Goal: Communication & Community: Answer question/provide support

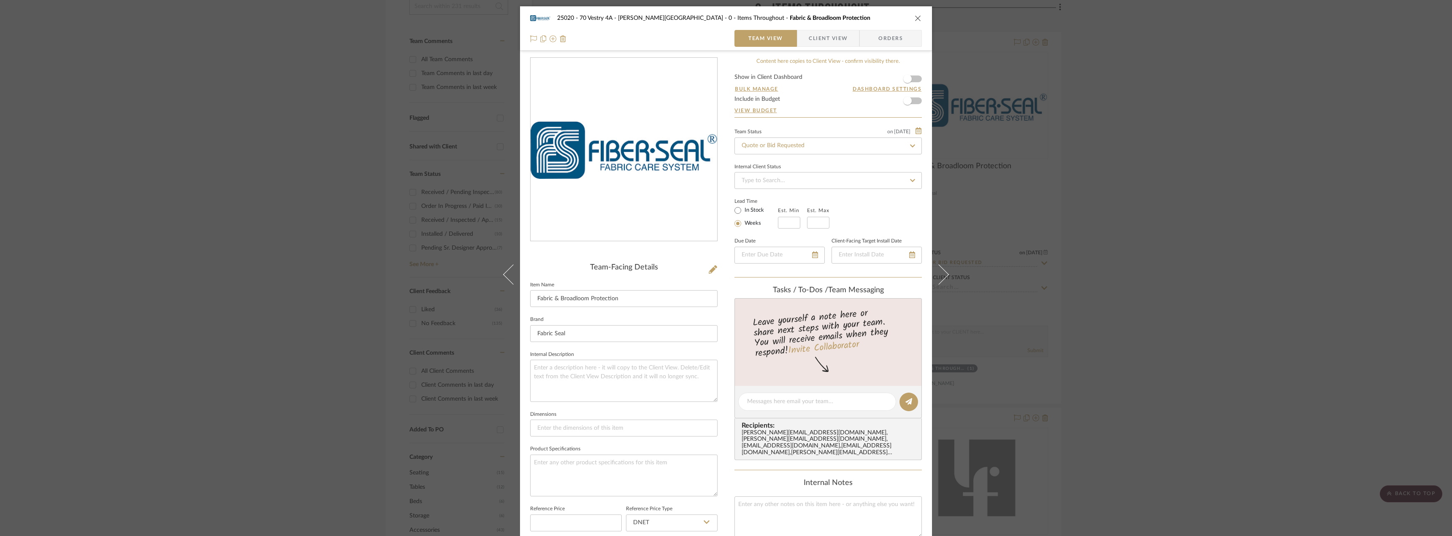
click at [1185, 137] on div "25020 - 70 Vestry 4A - [PERSON_NAME] 0 - Items Throughout Fabric & Broadloom Pr…" at bounding box center [726, 268] width 1452 height 536
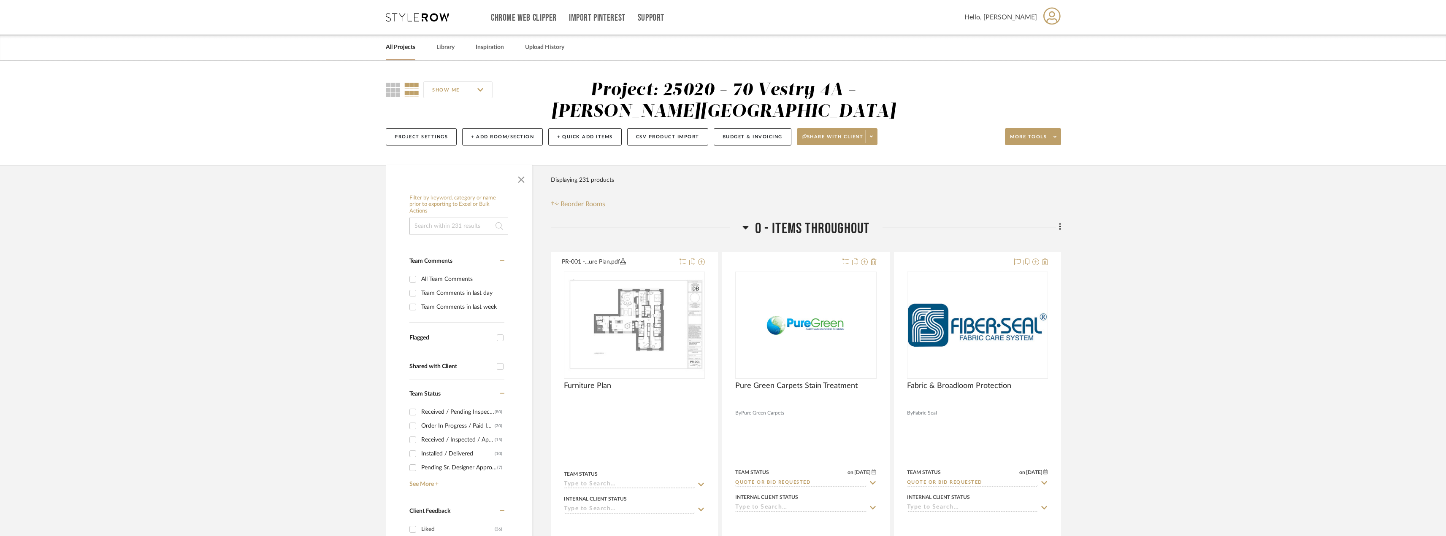
click at [407, 51] on link "All Projects" at bounding box center [401, 47] width 30 height 11
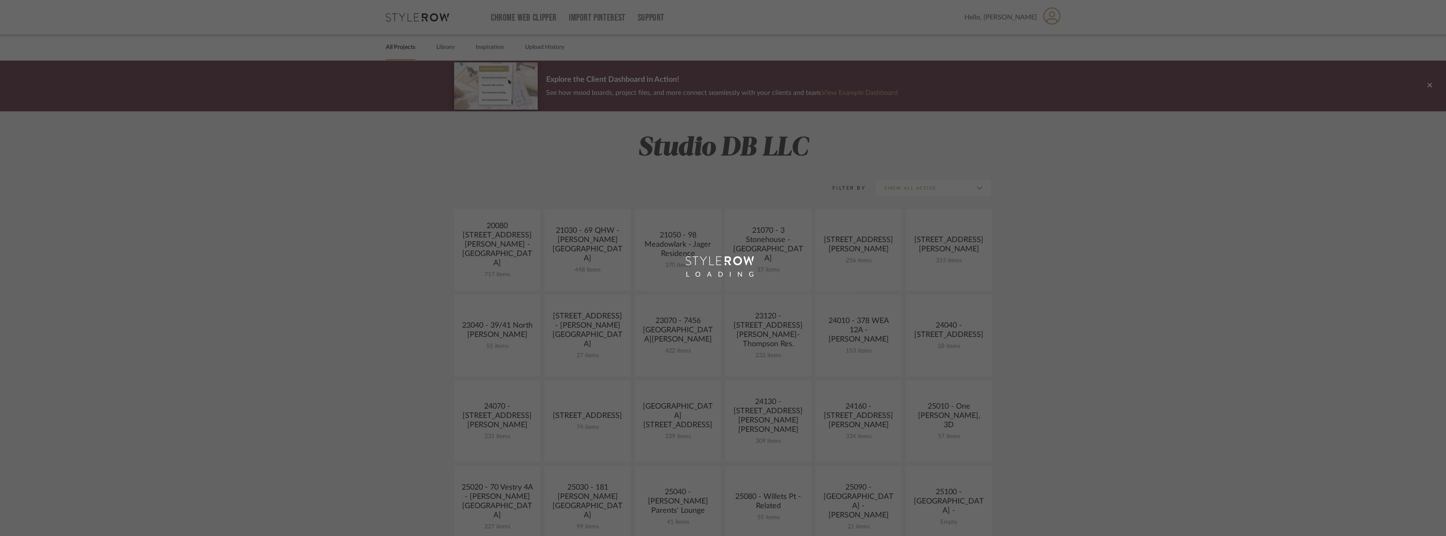
scroll to position [295, 0]
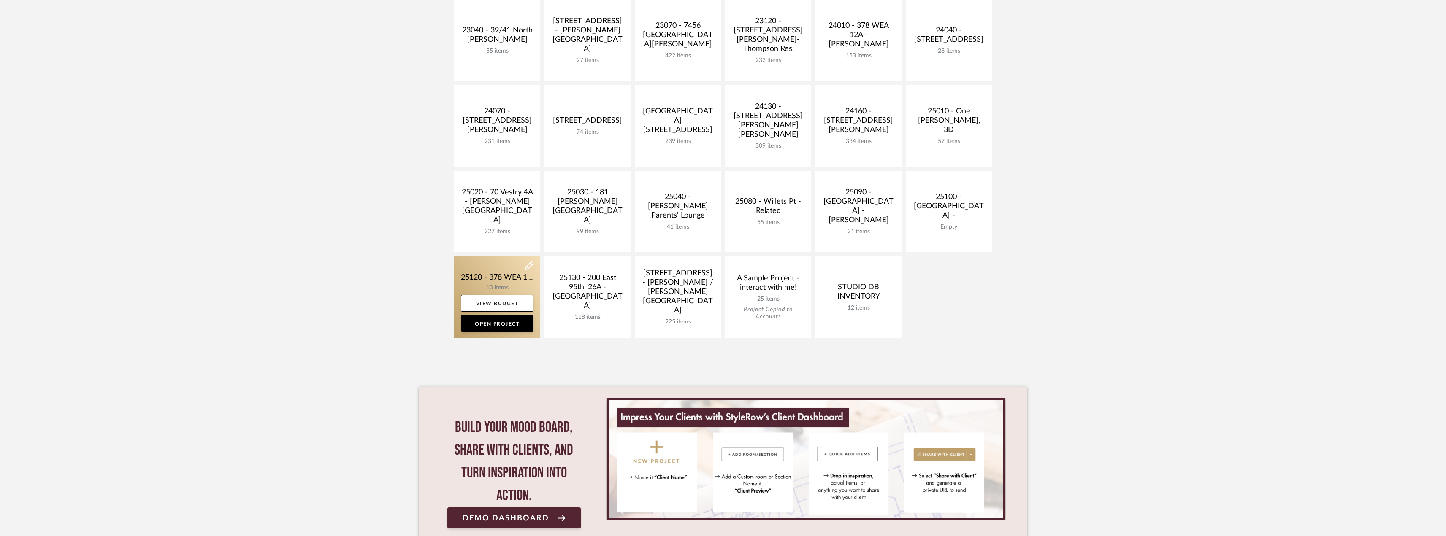
click at [488, 275] on link at bounding box center [497, 297] width 86 height 81
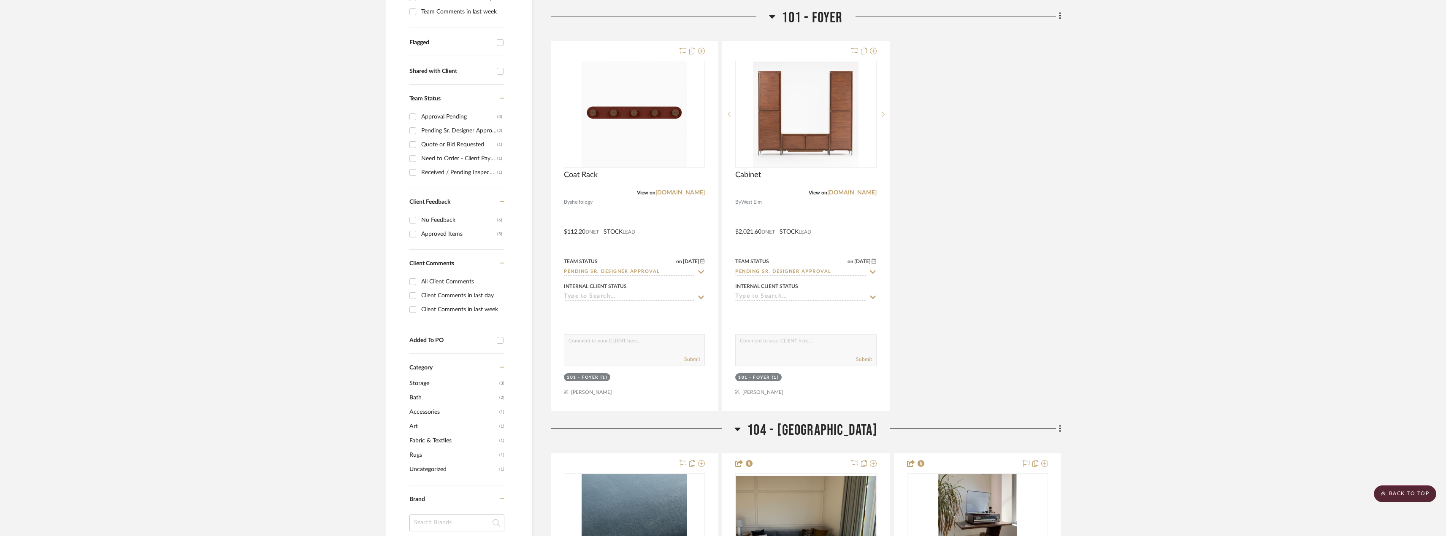
scroll to position [633, 0]
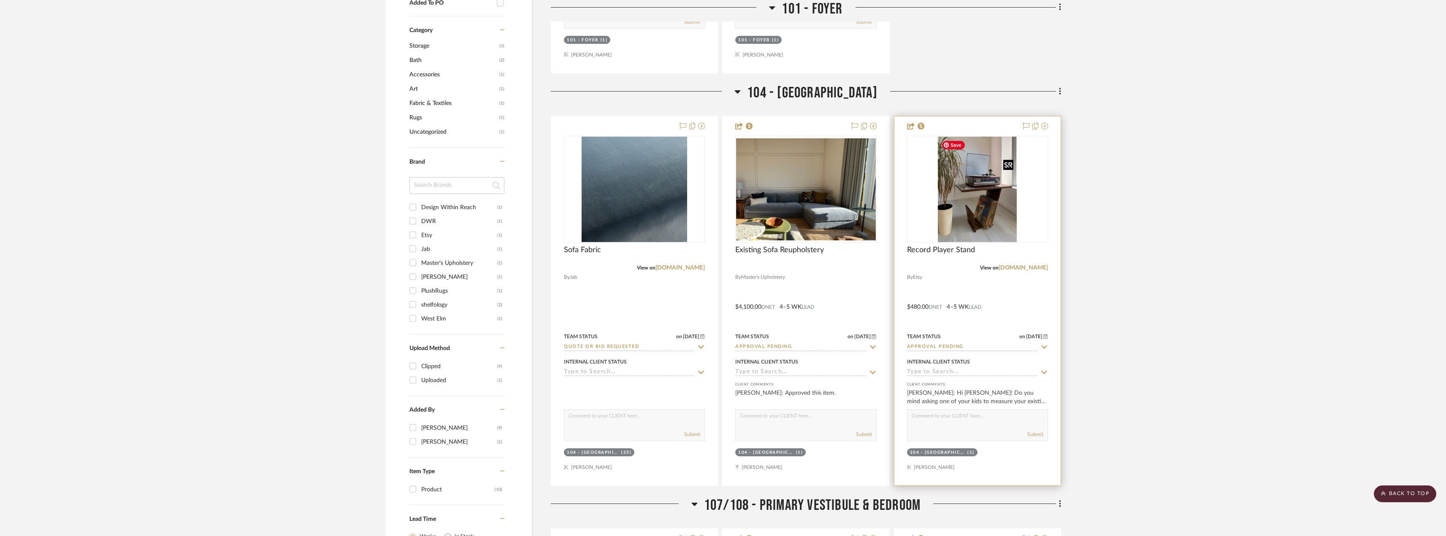
click at [0, 0] on img at bounding box center [0, 0] width 0 height 0
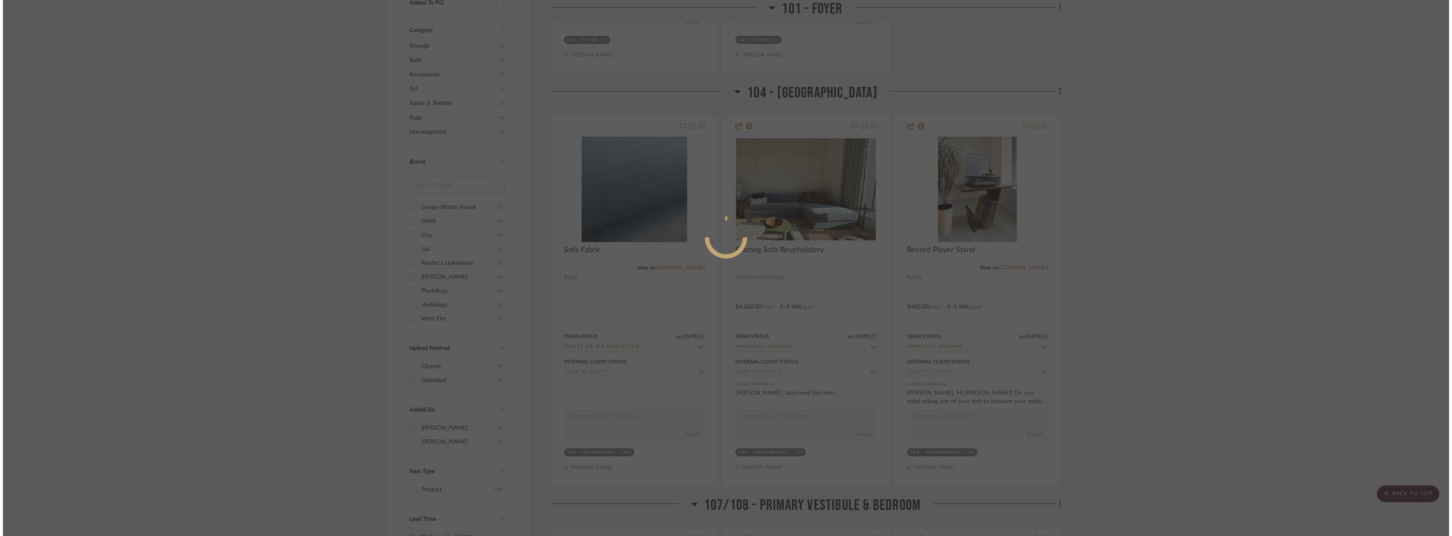
scroll to position [0, 0]
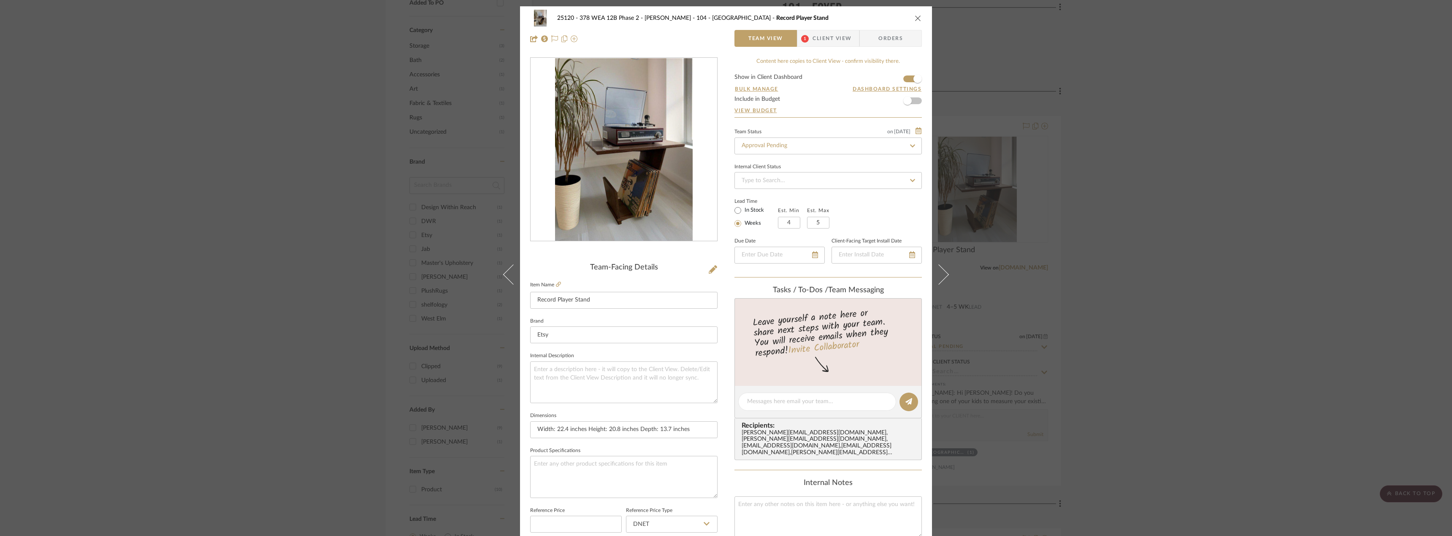
click at [817, 44] on span "Client View" at bounding box center [831, 38] width 39 height 17
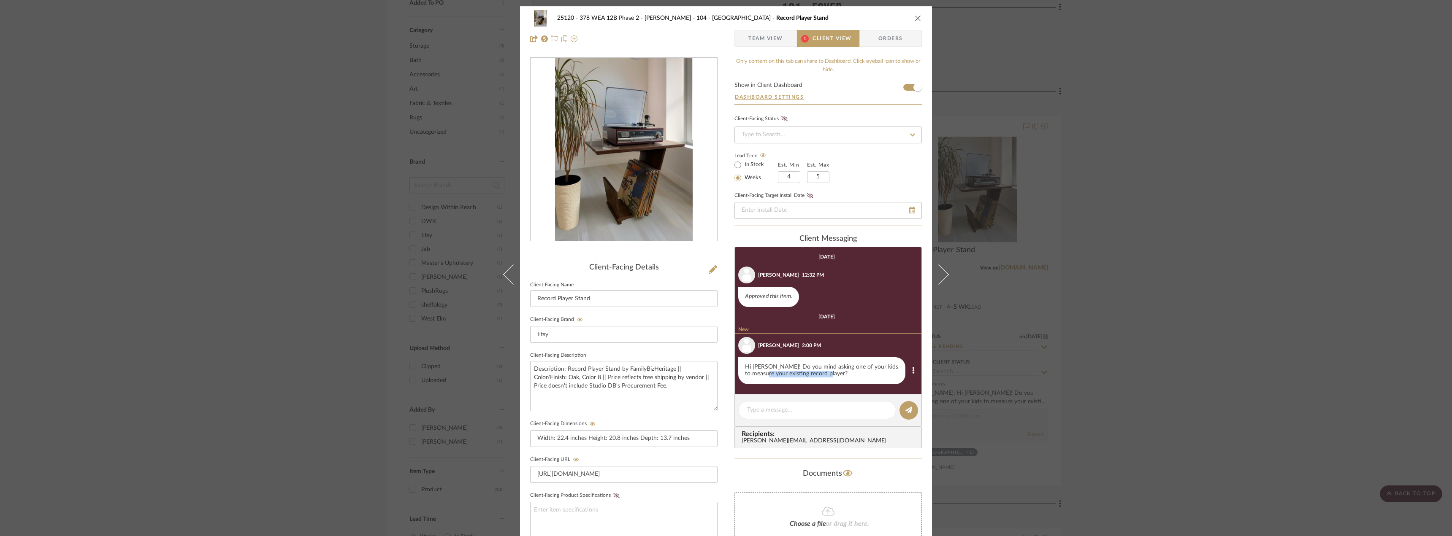
drag, startPoint x: 844, startPoint y: 377, endPoint x: 774, endPoint y: 365, distance: 70.8
click at [774, 365] on div "Hi [PERSON_NAME]! Do you mind asking one of your kids to measure your existing …" at bounding box center [821, 370] width 167 height 27
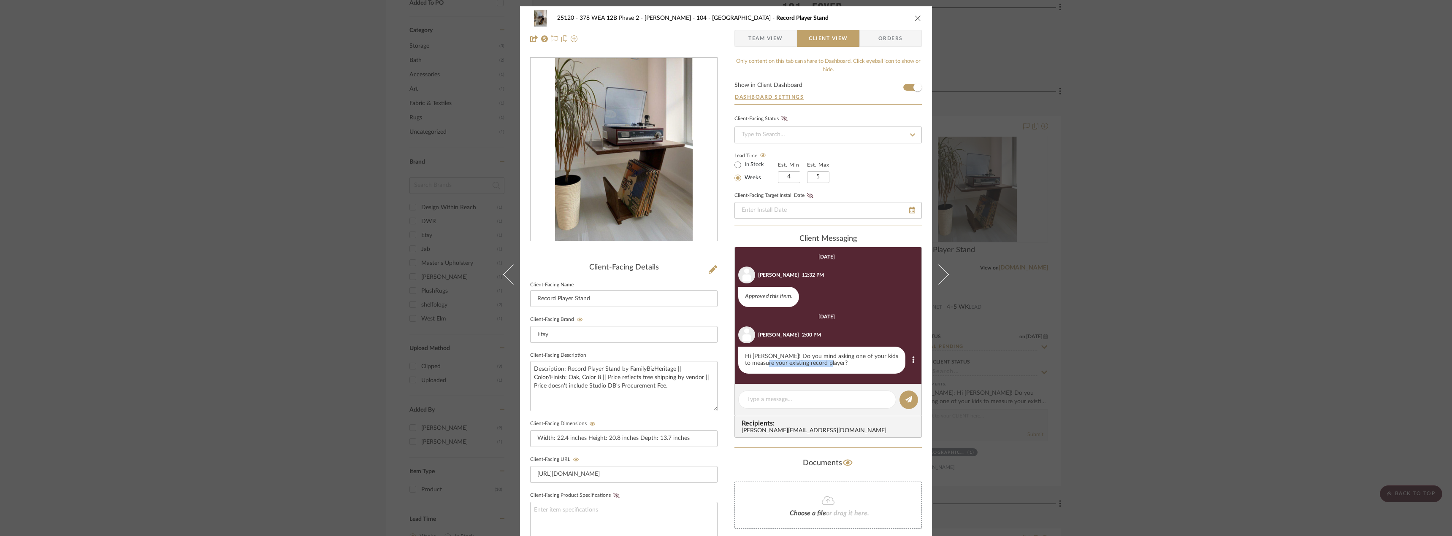
copy div "r existing record player?"
